Goal: Transaction & Acquisition: Book appointment/travel/reservation

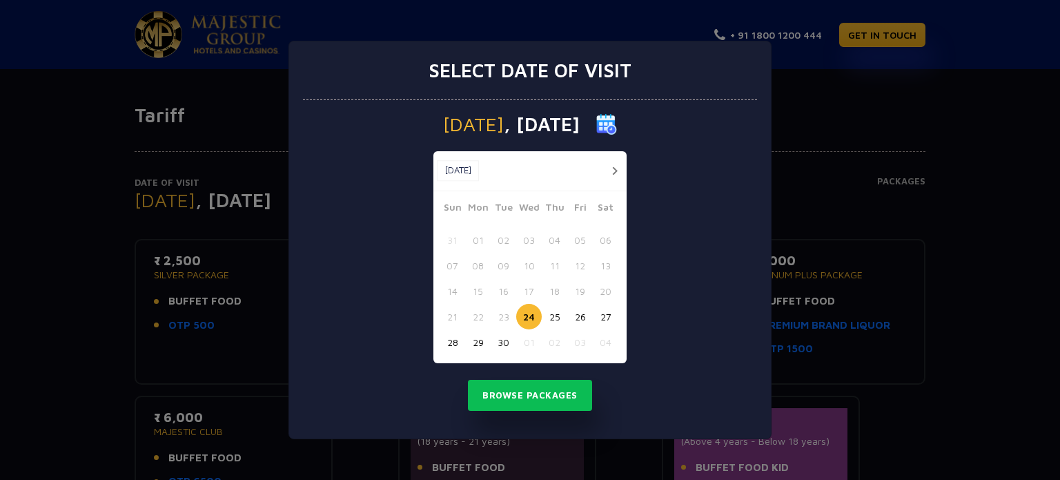
click at [614, 168] on button "button" at bounding box center [614, 170] width 17 height 17
click at [576, 240] on button "03" at bounding box center [580, 240] width 26 height 26
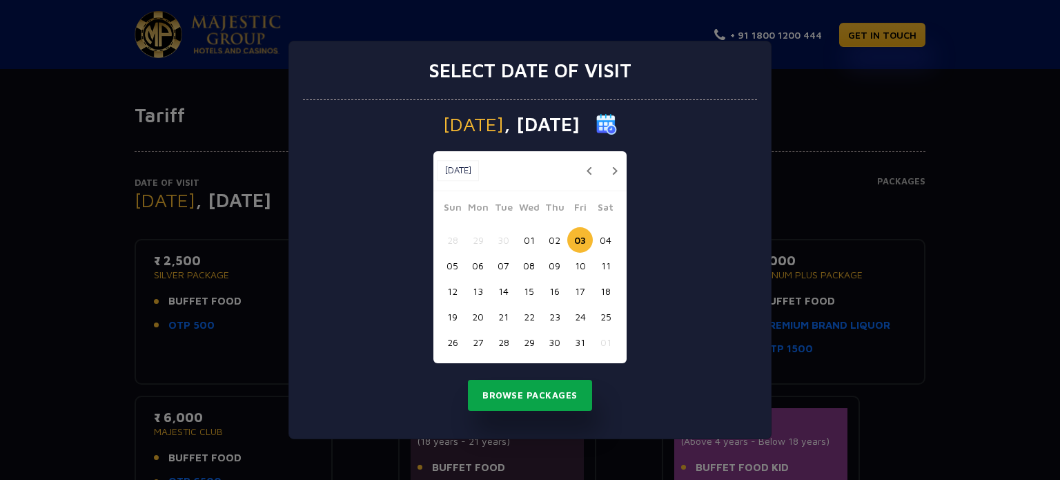
click at [557, 394] on button "Browse Packages" at bounding box center [530, 395] width 124 height 32
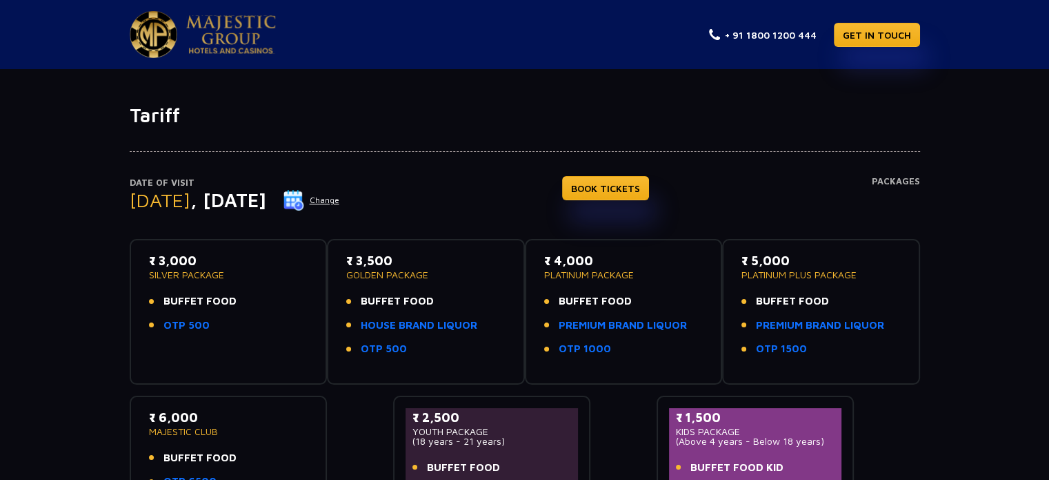
scroll to position [211, 0]
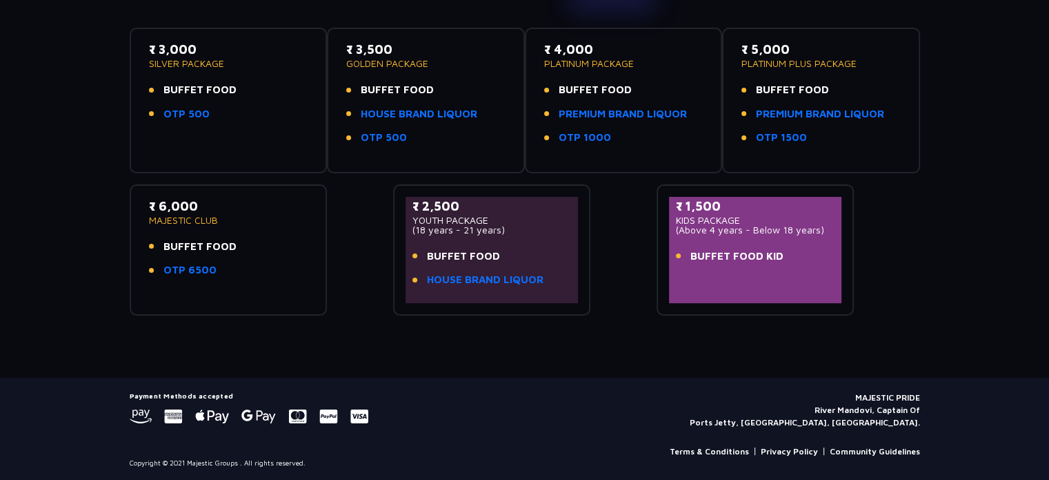
click at [790, 248] on li "BUFFET FOOD KID" at bounding box center [755, 256] width 159 height 16
click at [789, 248] on li "BUFFET FOOD KID" at bounding box center [755, 256] width 159 height 16
click at [767, 248] on span "BUFFET FOOD KID" at bounding box center [737, 256] width 93 height 16
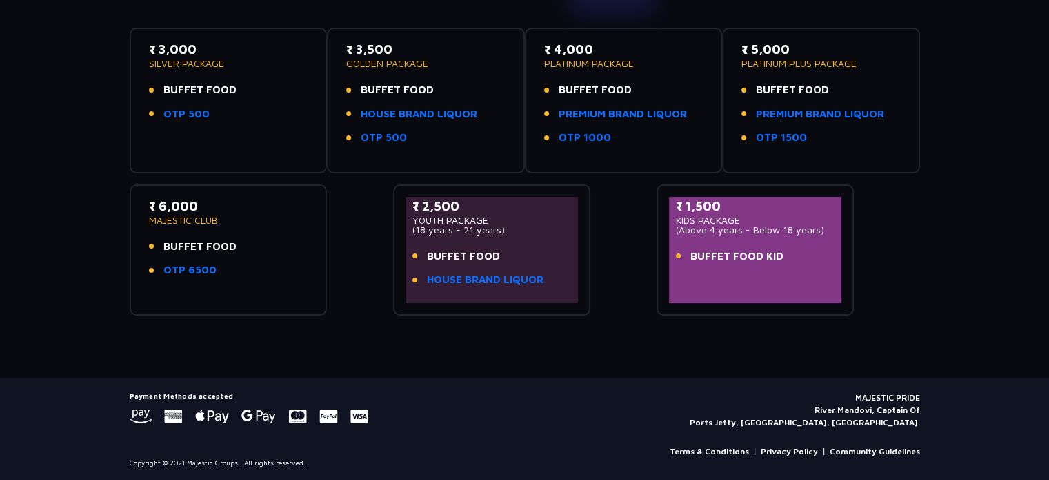
click at [767, 248] on span "BUFFET FOOD KID" at bounding box center [737, 256] width 93 height 16
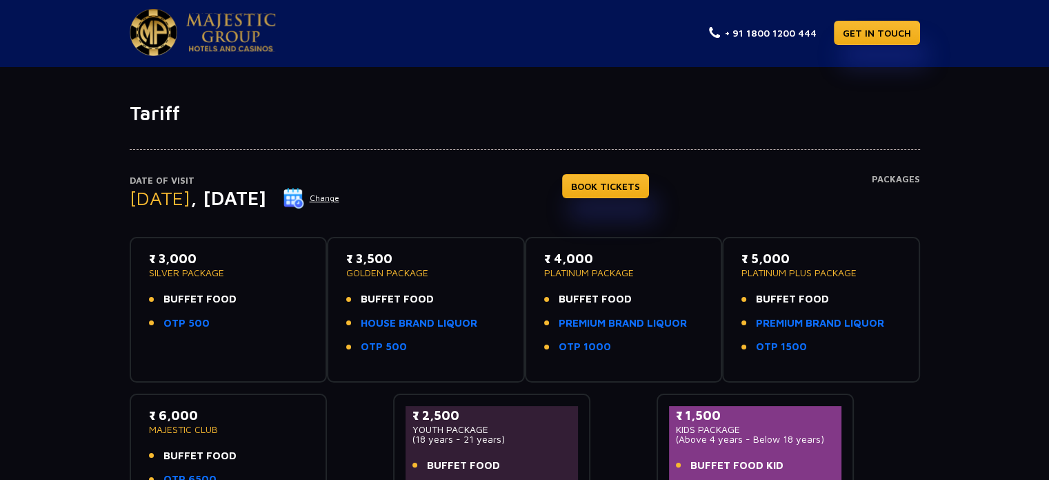
scroll to position [0, 0]
